Goal: Task Accomplishment & Management: Manage account settings

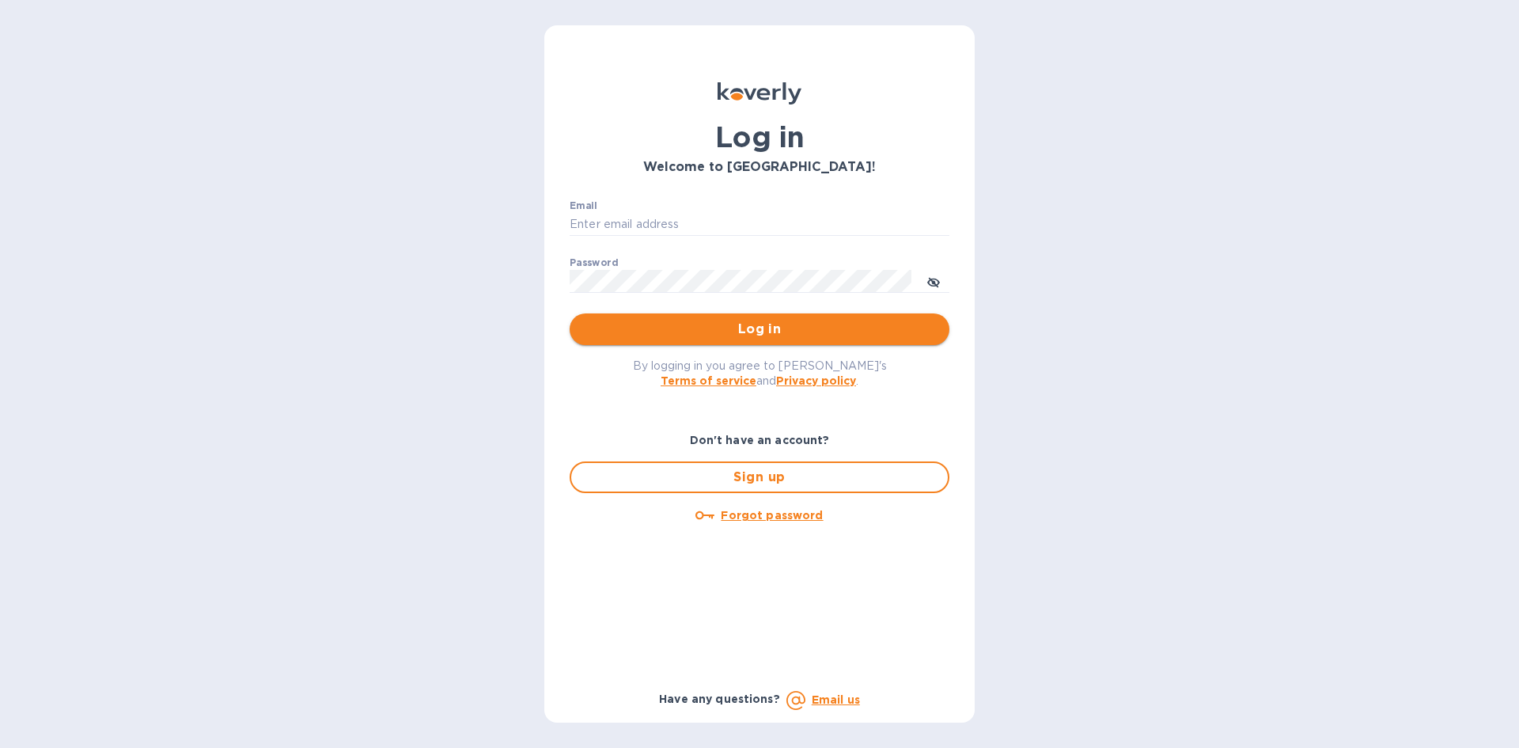
type input "[EMAIL_ADDRESS][DOMAIN_NAME]"
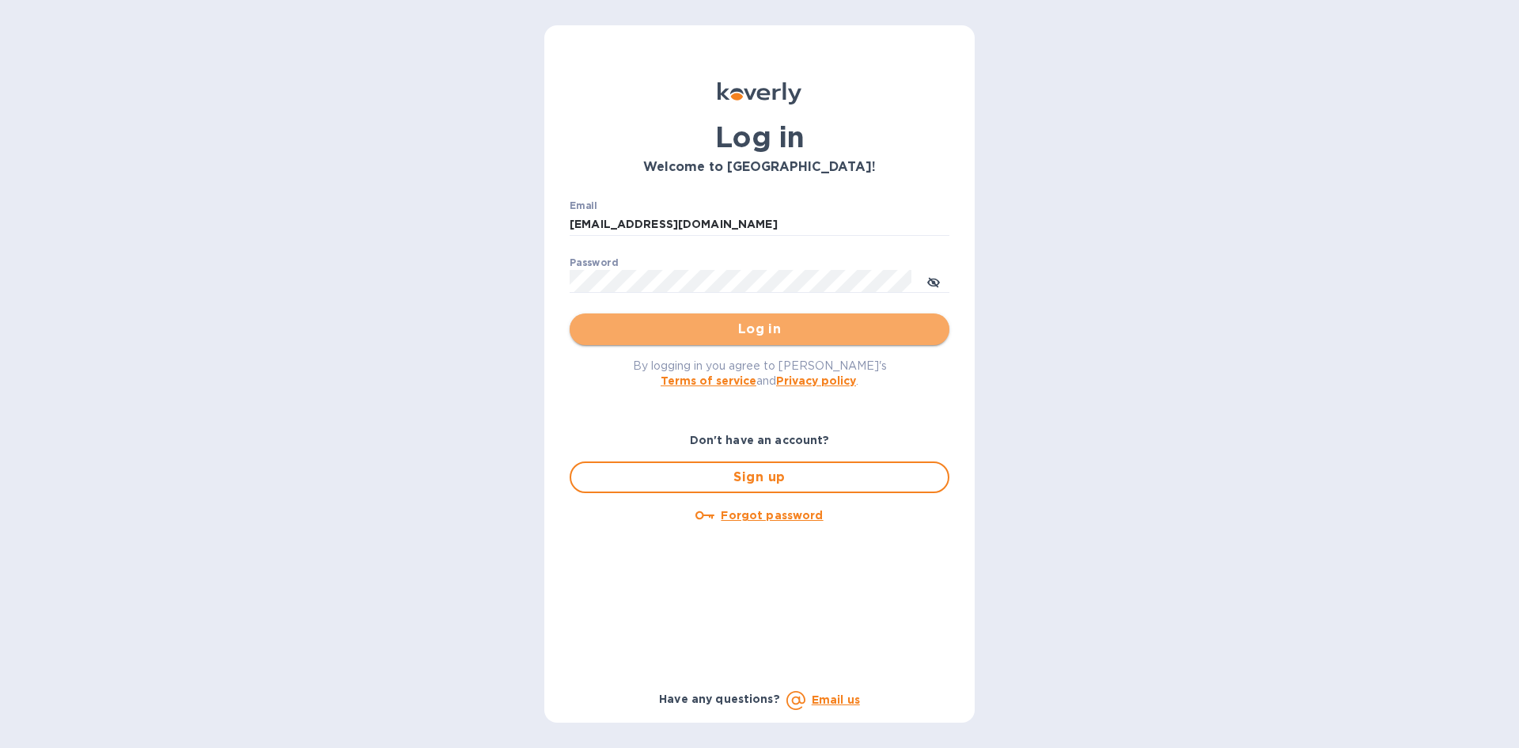
click at [813, 317] on button "Log in" at bounding box center [760, 329] width 380 height 32
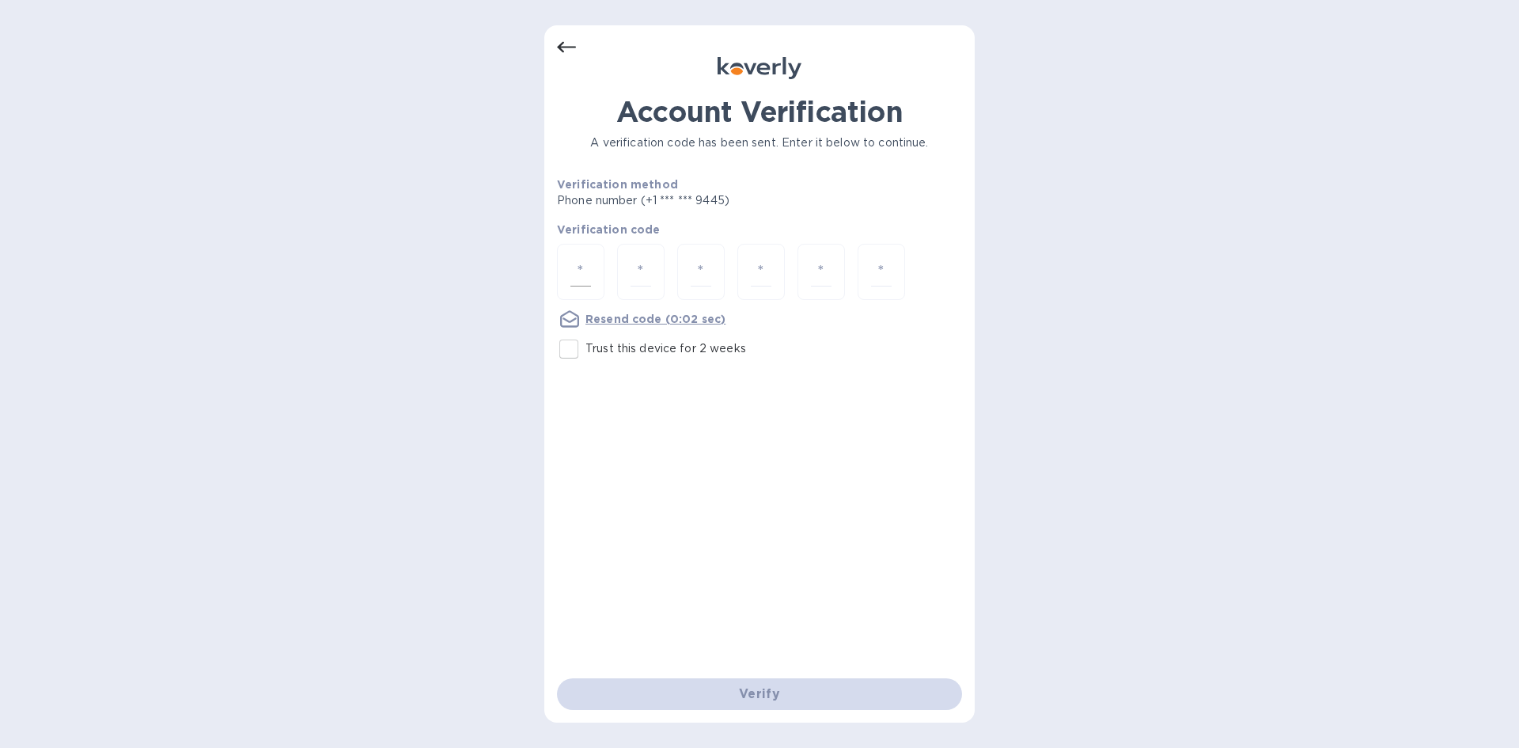
click at [594, 282] on div at bounding box center [580, 272] width 47 height 56
type input "1"
type input "3"
type input "9"
type input "7"
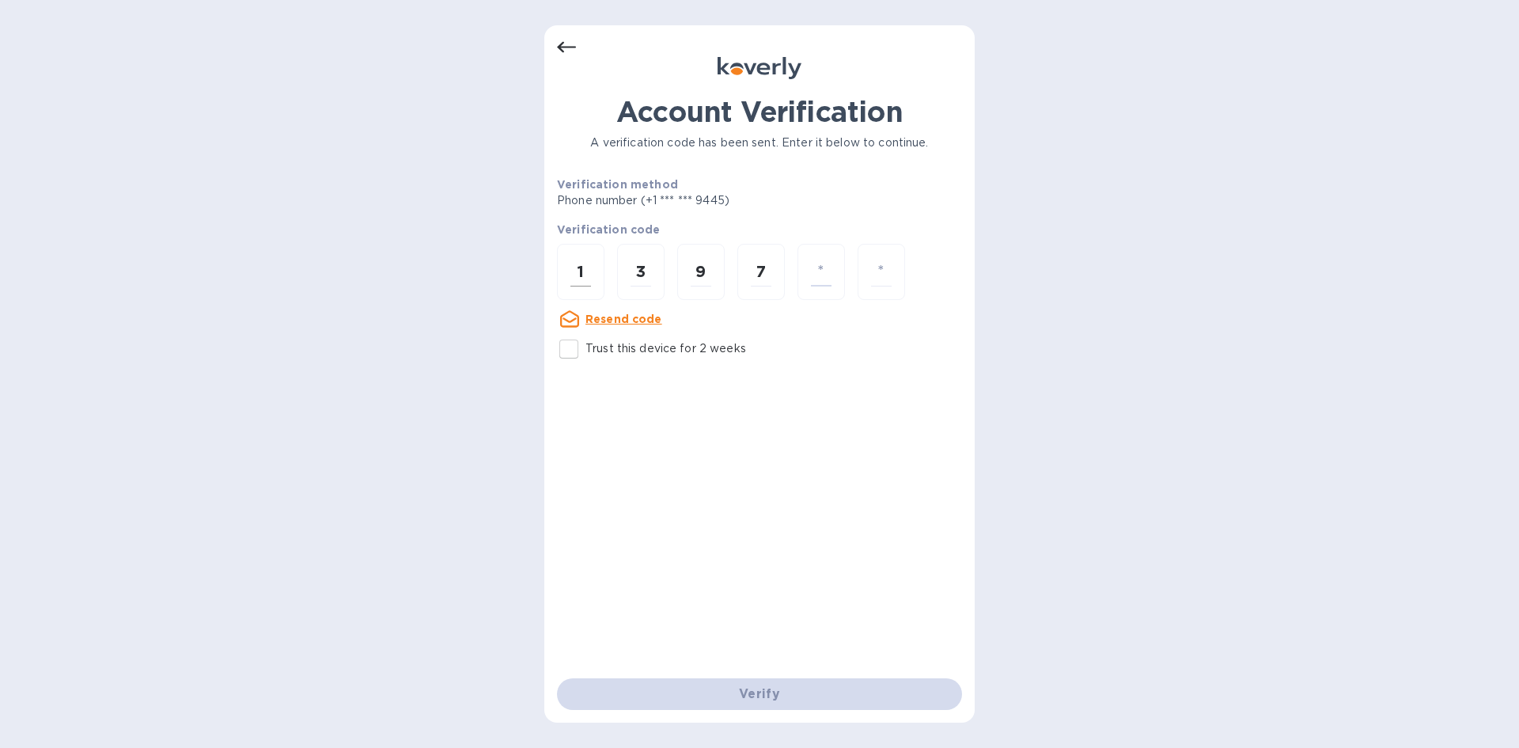
type input "3"
type input "6"
